Goal: Task Accomplishment & Management: Use online tool/utility

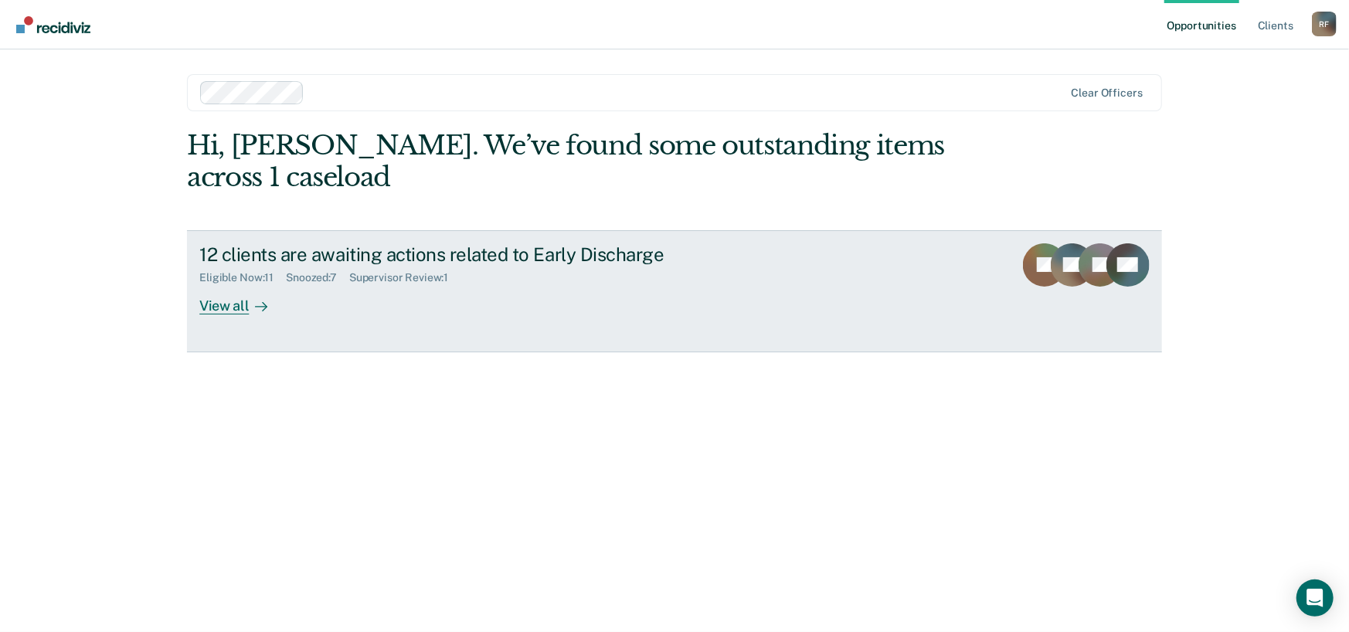
click at [263, 303] on icon at bounding box center [265, 306] width 4 height 9
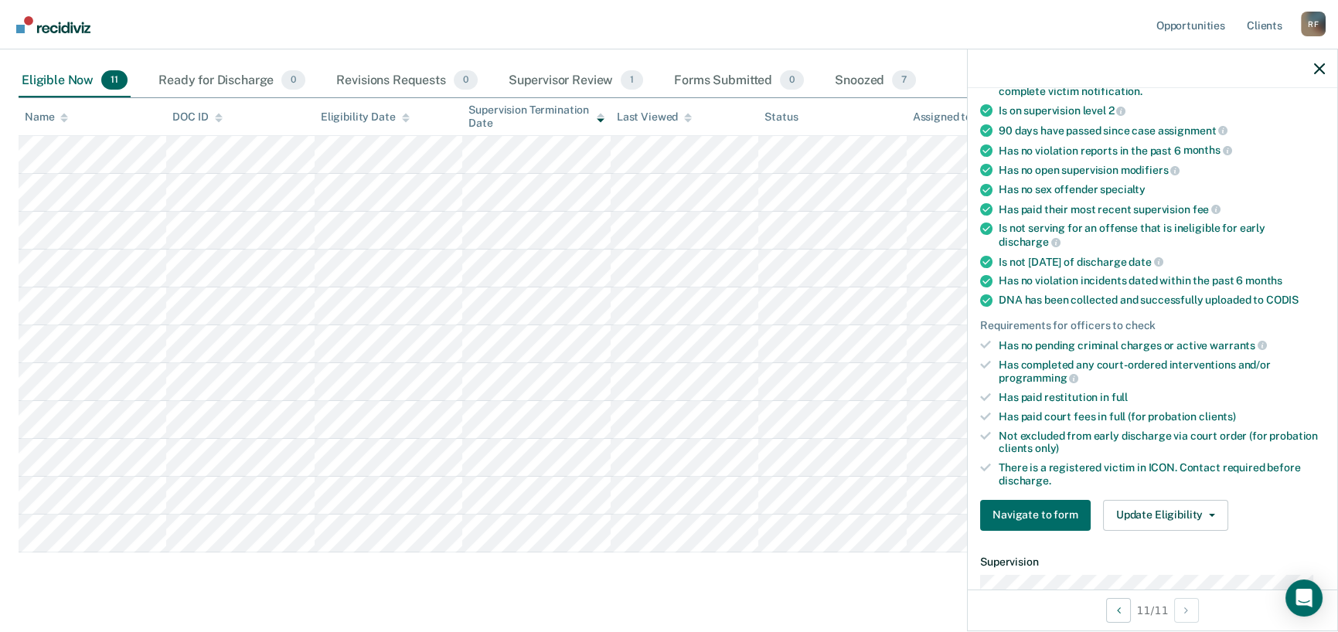
scroll to position [232, 0]
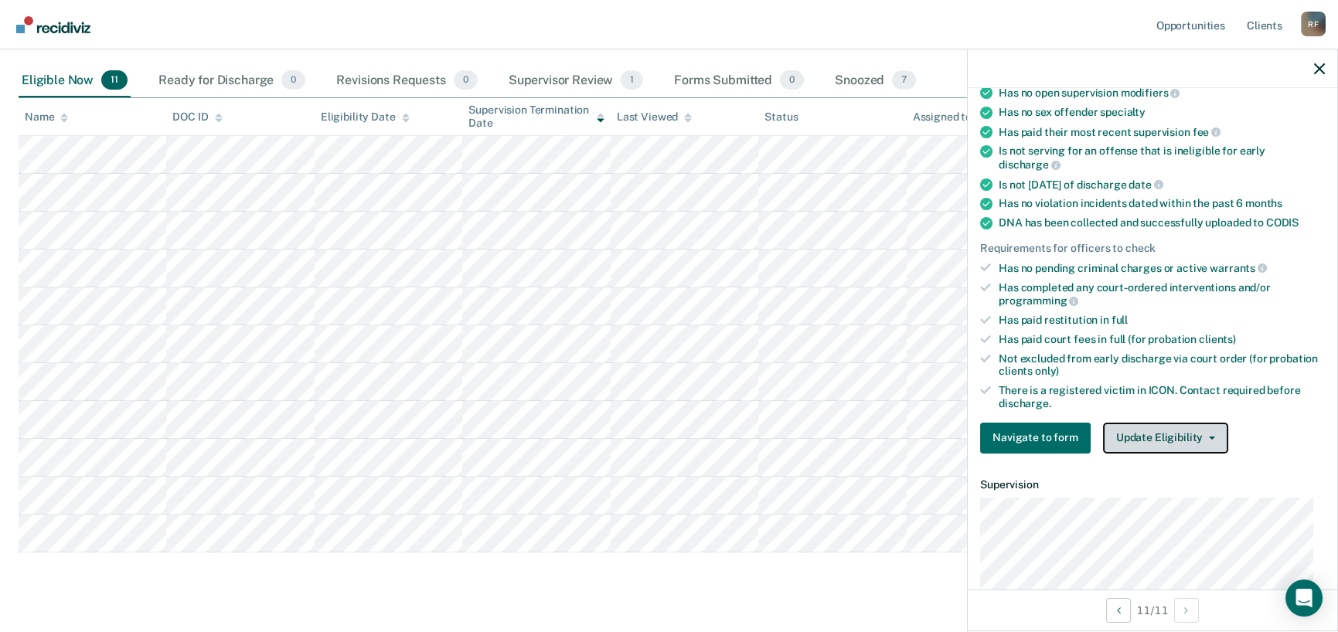
click at [1209, 437] on icon "button" at bounding box center [1212, 438] width 6 height 3
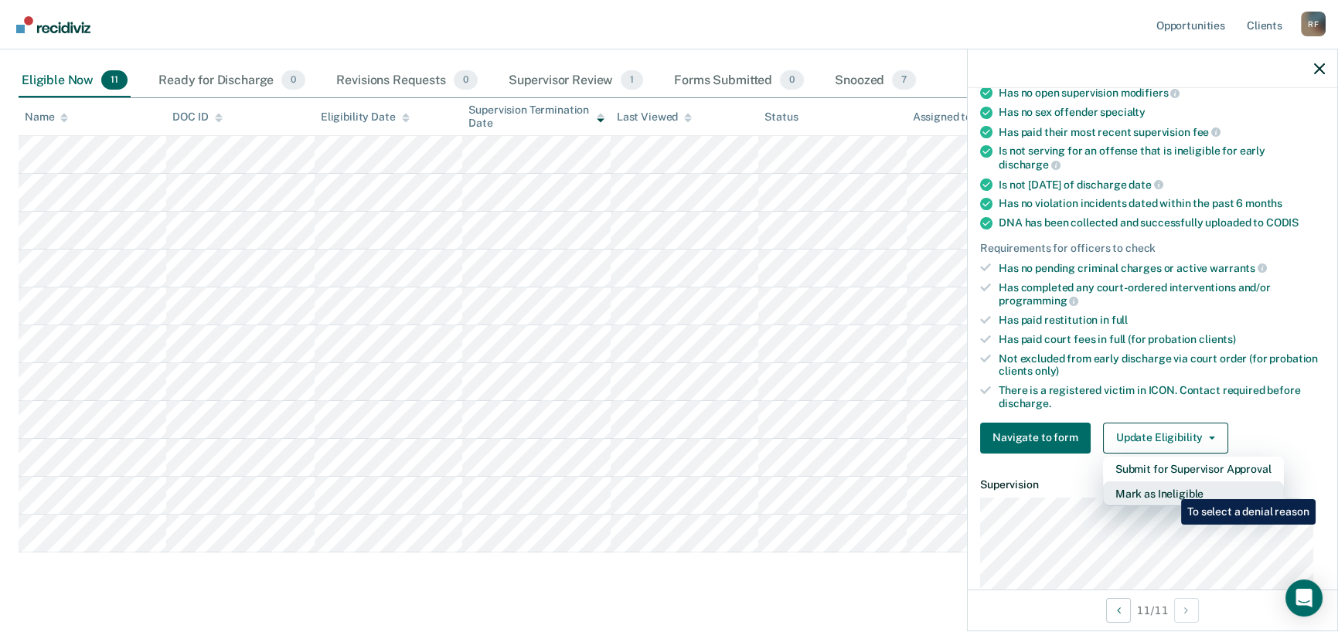
click at [1169, 488] on button "Mark as Ineligible" at bounding box center [1193, 493] width 181 height 25
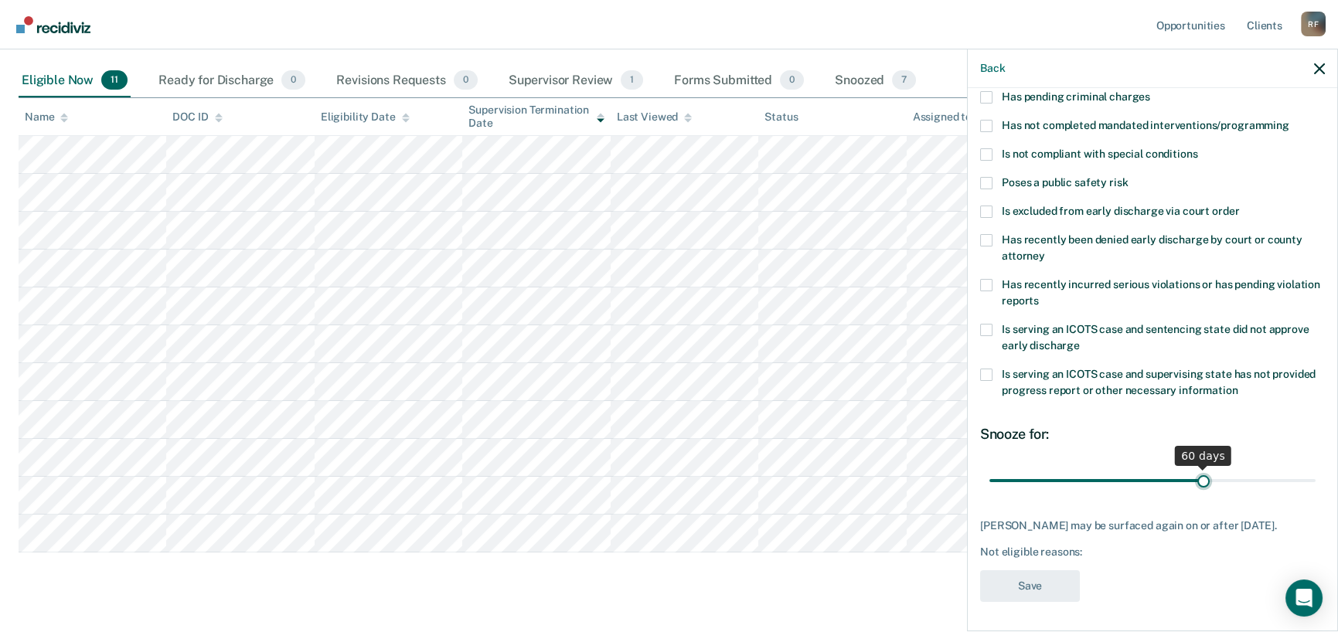
drag, startPoint x: 1093, startPoint y: 479, endPoint x: 1196, endPoint y: 479, distance: 103.6
type input "60"
click at [1196, 479] on input "range" at bounding box center [1152, 481] width 326 height 27
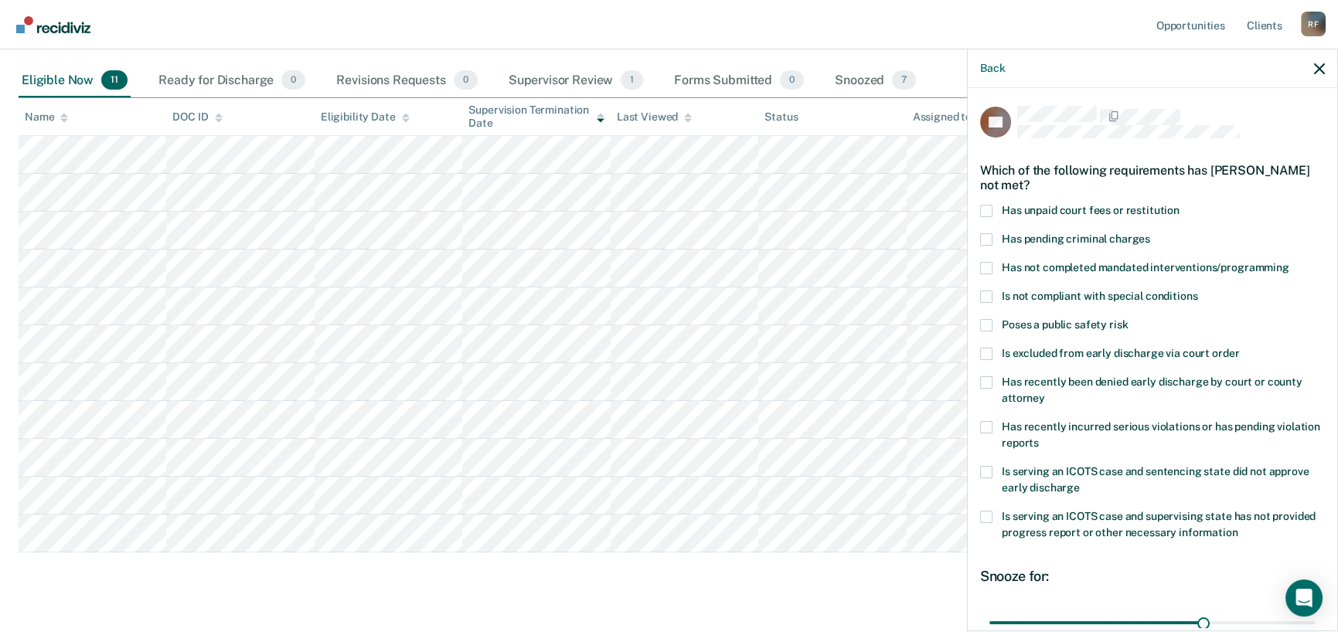
scroll to position [0, 0]
click at [989, 215] on span at bounding box center [986, 212] width 12 height 12
click at [1179, 206] on input "Has unpaid court fees or restitution" at bounding box center [1179, 206] width 0 height 0
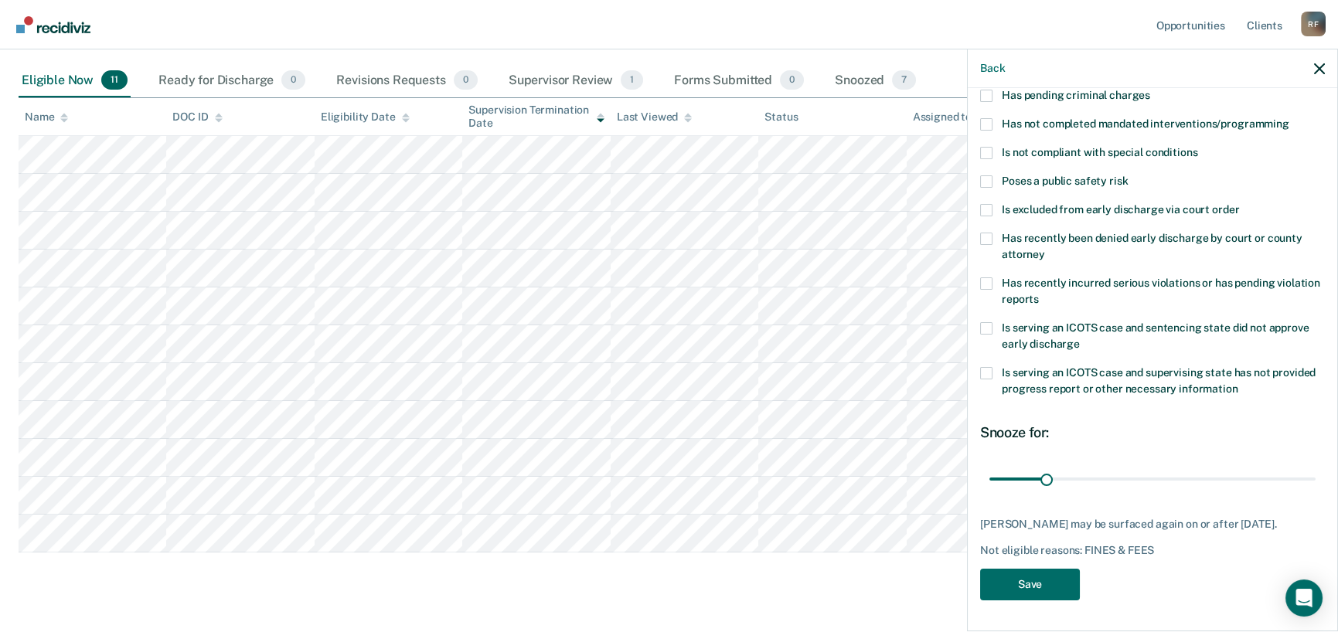
scroll to position [155, 0]
click at [1032, 580] on button "Save" at bounding box center [1030, 585] width 100 height 32
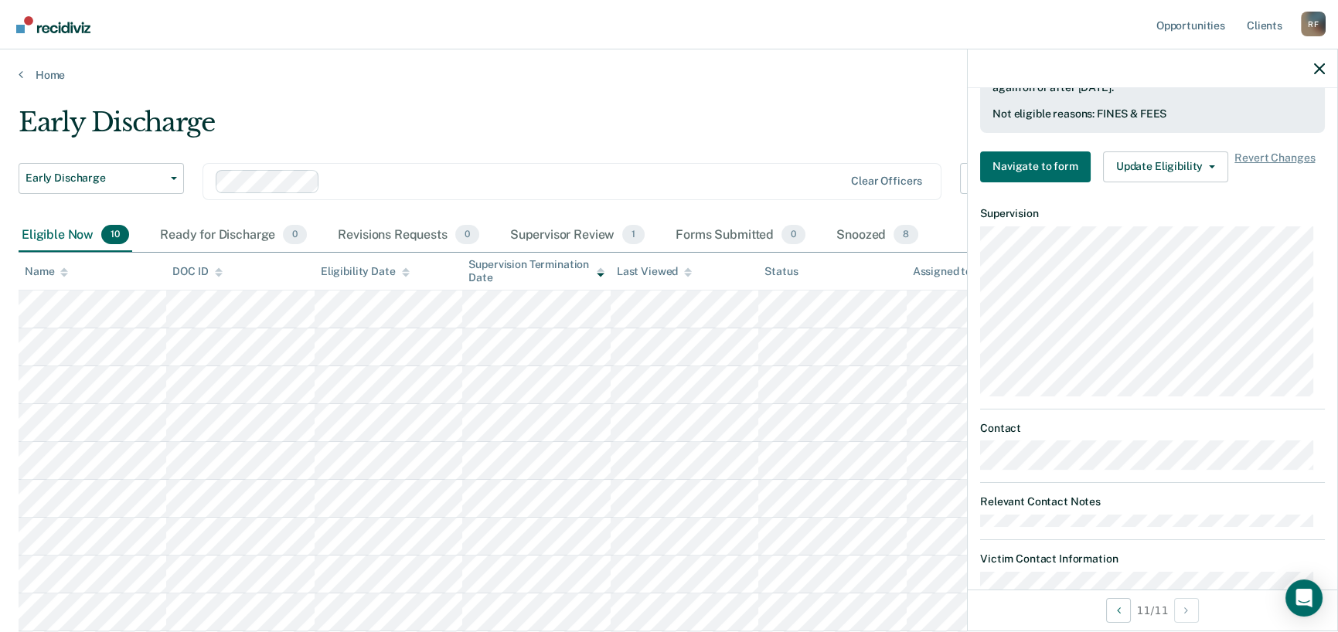
scroll to position [618, 0]
click at [1317, 73] on icon "button" at bounding box center [1319, 68] width 11 height 11
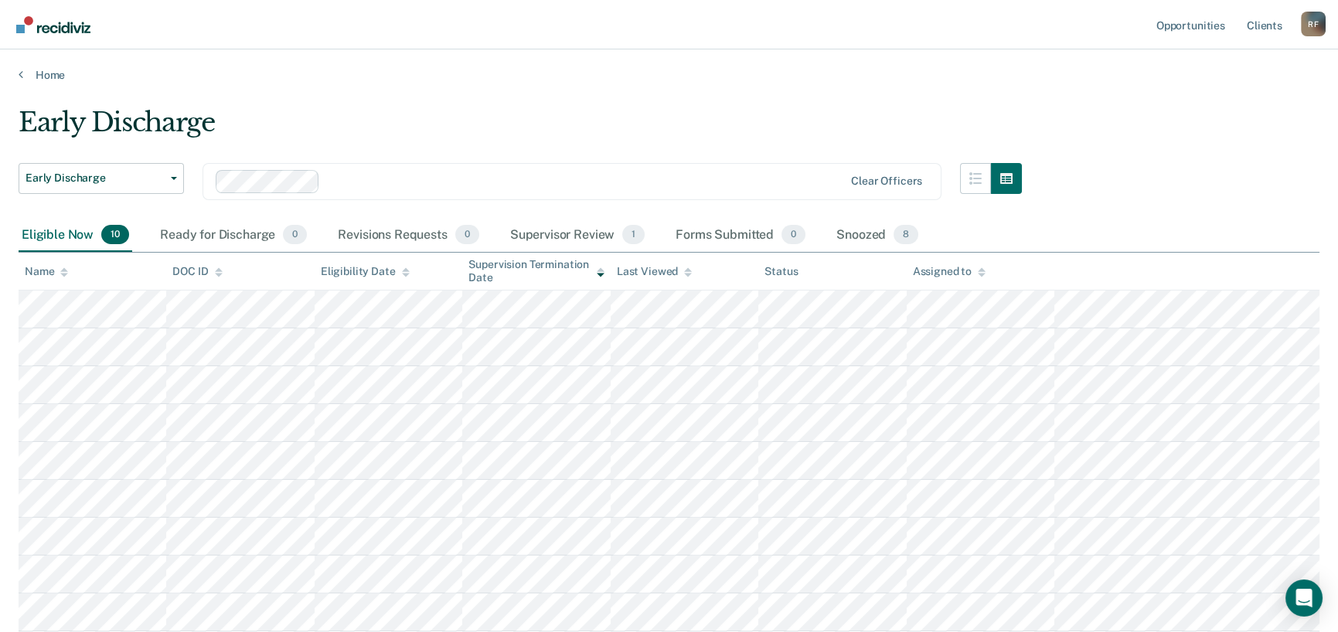
click at [904, 123] on div "Early Discharge" at bounding box center [520, 129] width 1003 height 44
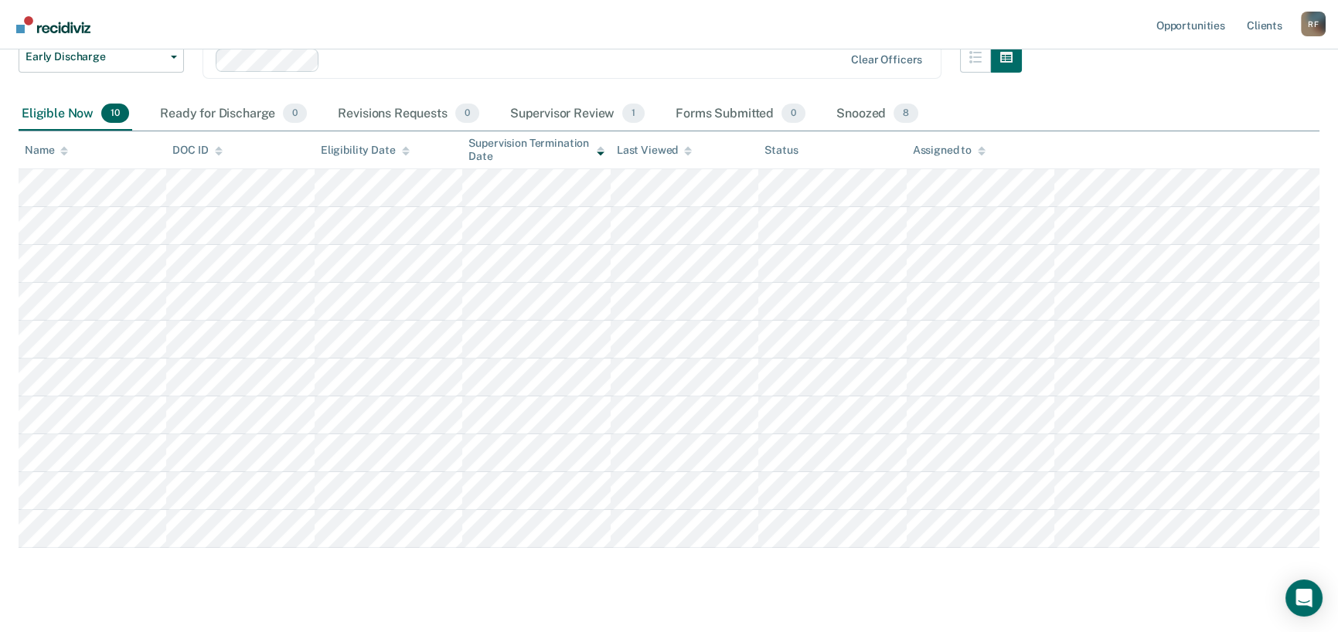
scroll to position [147, 0]
